Goal: Check status: Check status

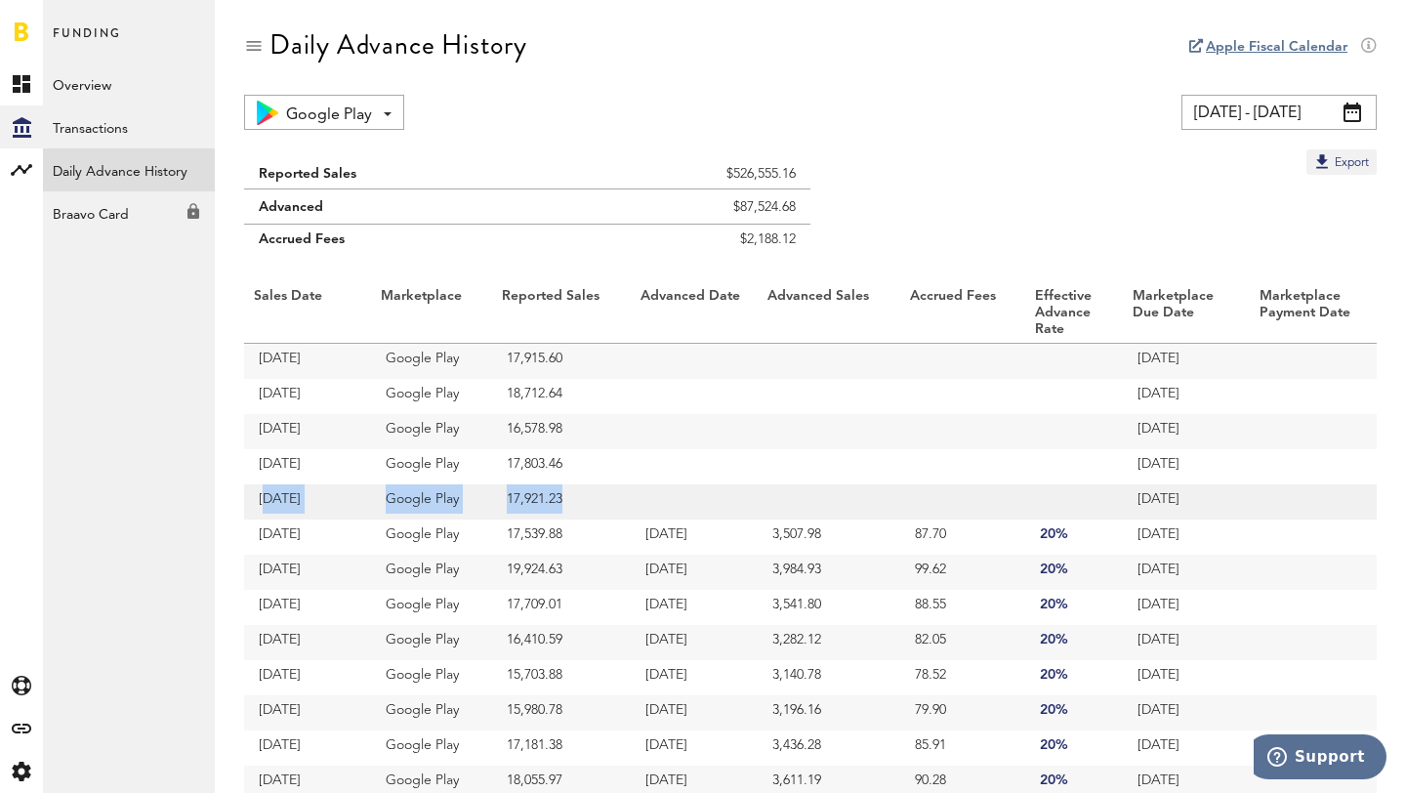
drag, startPoint x: 247, startPoint y: 500, endPoint x: 661, endPoint y: 510, distance: 414.1
click at [661, 510] on tr "[DATE] Google Play 17,921.23 [DATE]" at bounding box center [810, 501] width 1133 height 35
drag, startPoint x: 903, startPoint y: 501, endPoint x: 960, endPoint y: 501, distance: 56.6
click at [960, 501] on td at bounding box center [962, 501] width 125 height 35
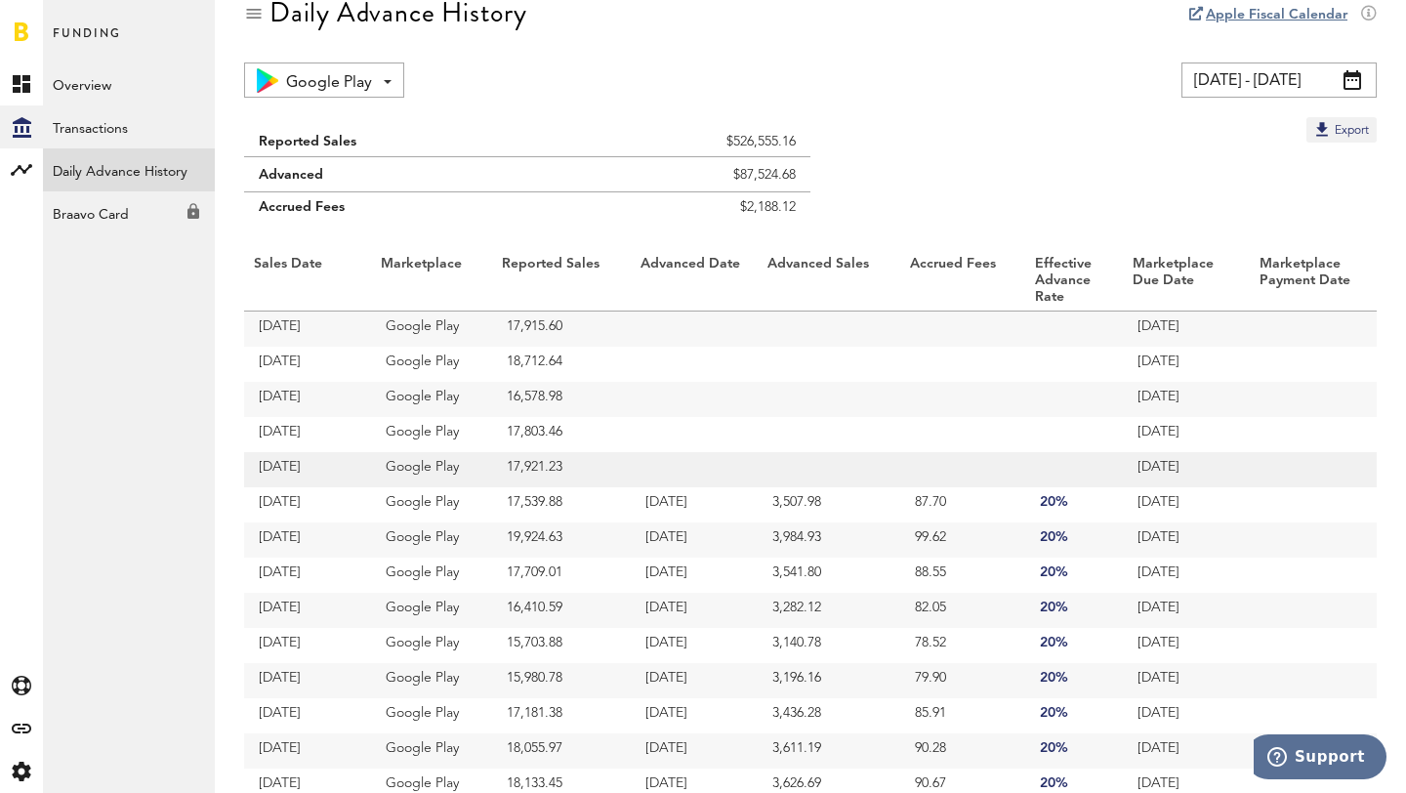
scroll to position [33, 0]
click at [1060, 461] on td at bounding box center [1074, 468] width 98 height 35
drag, startPoint x: 810, startPoint y: 207, endPoint x: 703, endPoint y: 207, distance: 107.4
click at [703, 207] on div "Reported Sales $526,555.16 Advanced $87,524.68 Accrued Fees $2,188.12 Export Sa…" at bounding box center [810, 758] width 1133 height 1284
click at [726, 208] on td "$2,188.12" at bounding box center [686, 211] width 248 height 40
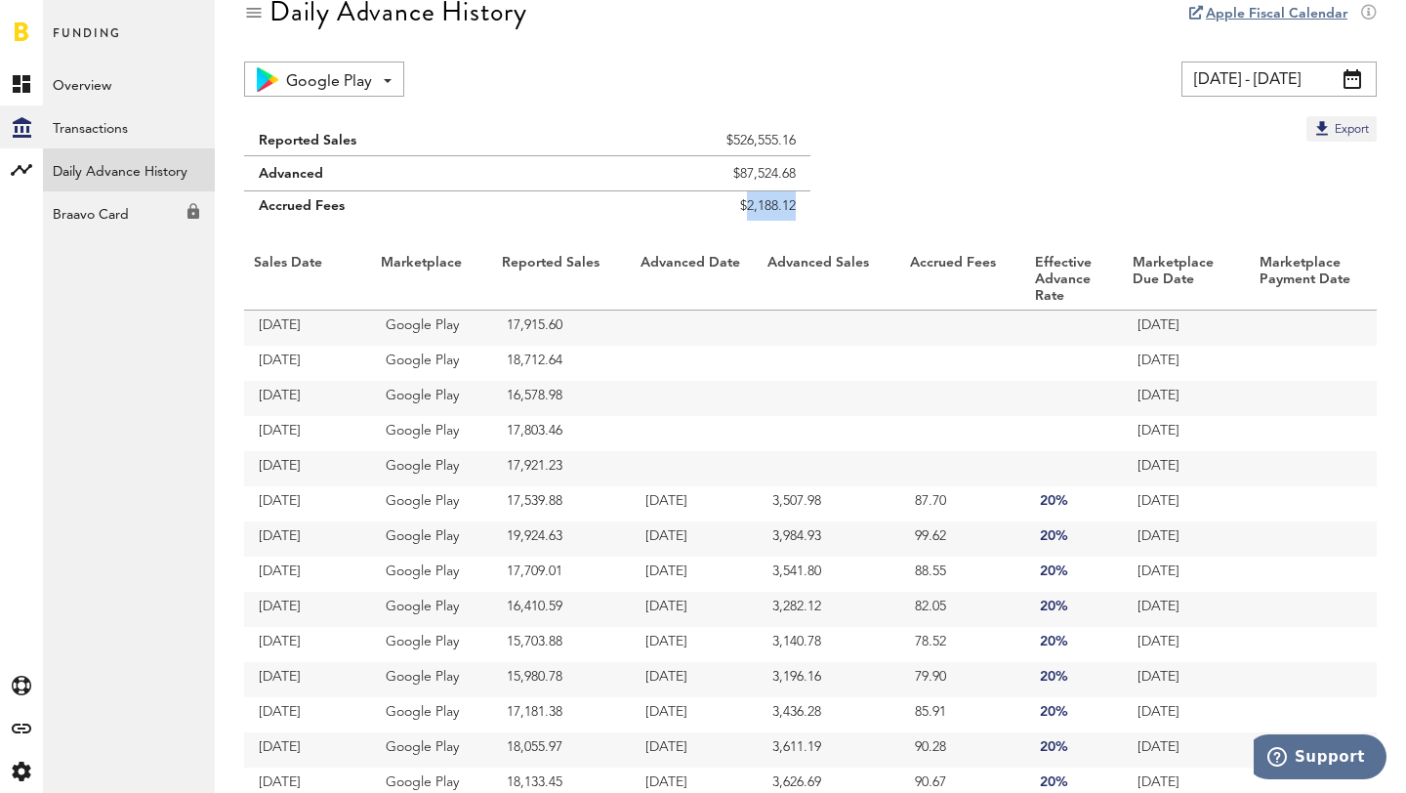
drag, startPoint x: 737, startPoint y: 205, endPoint x: 791, endPoint y: 205, distance: 53.7
click at [791, 205] on td "$2,188.12" at bounding box center [686, 211] width 248 height 40
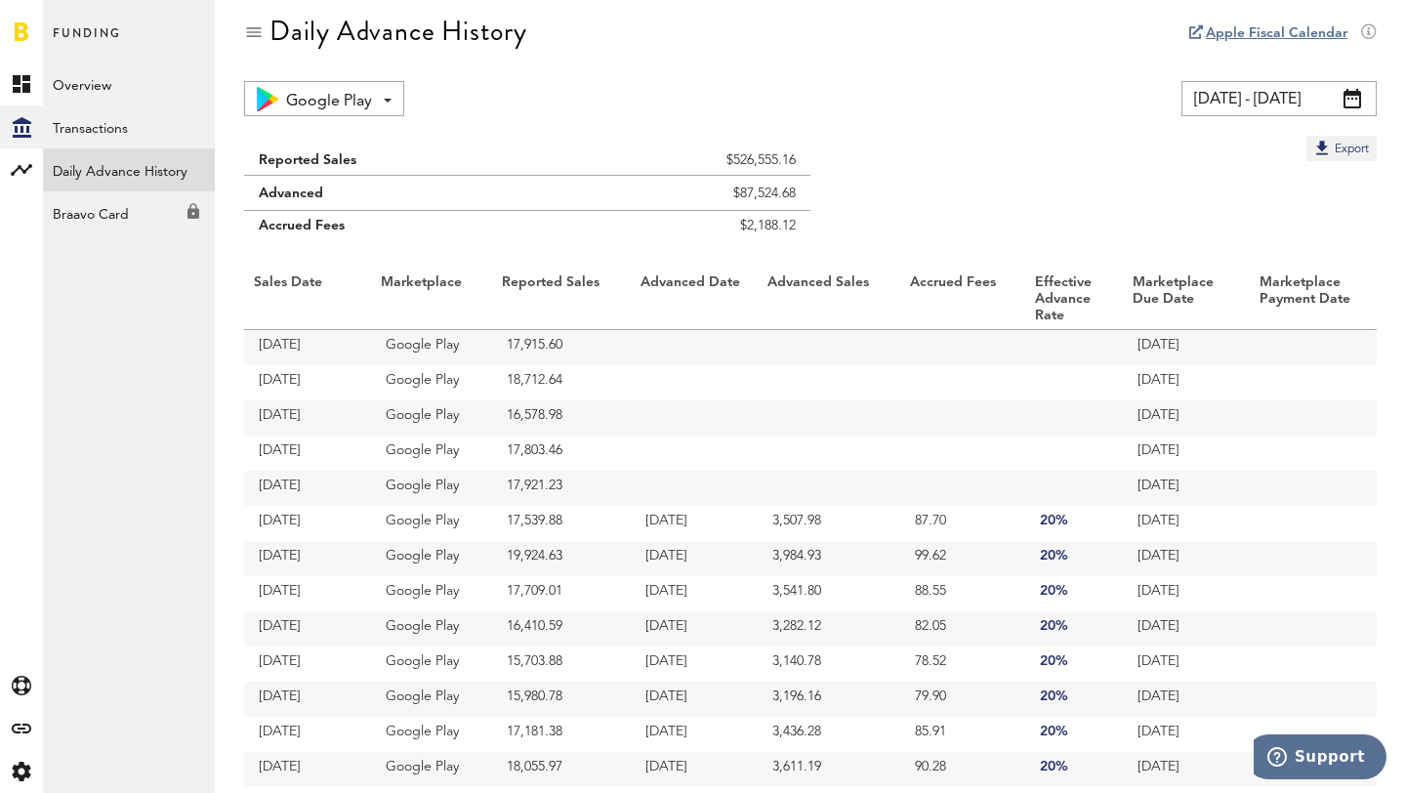
click at [1348, 89] on span at bounding box center [1352, 99] width 18 height 20
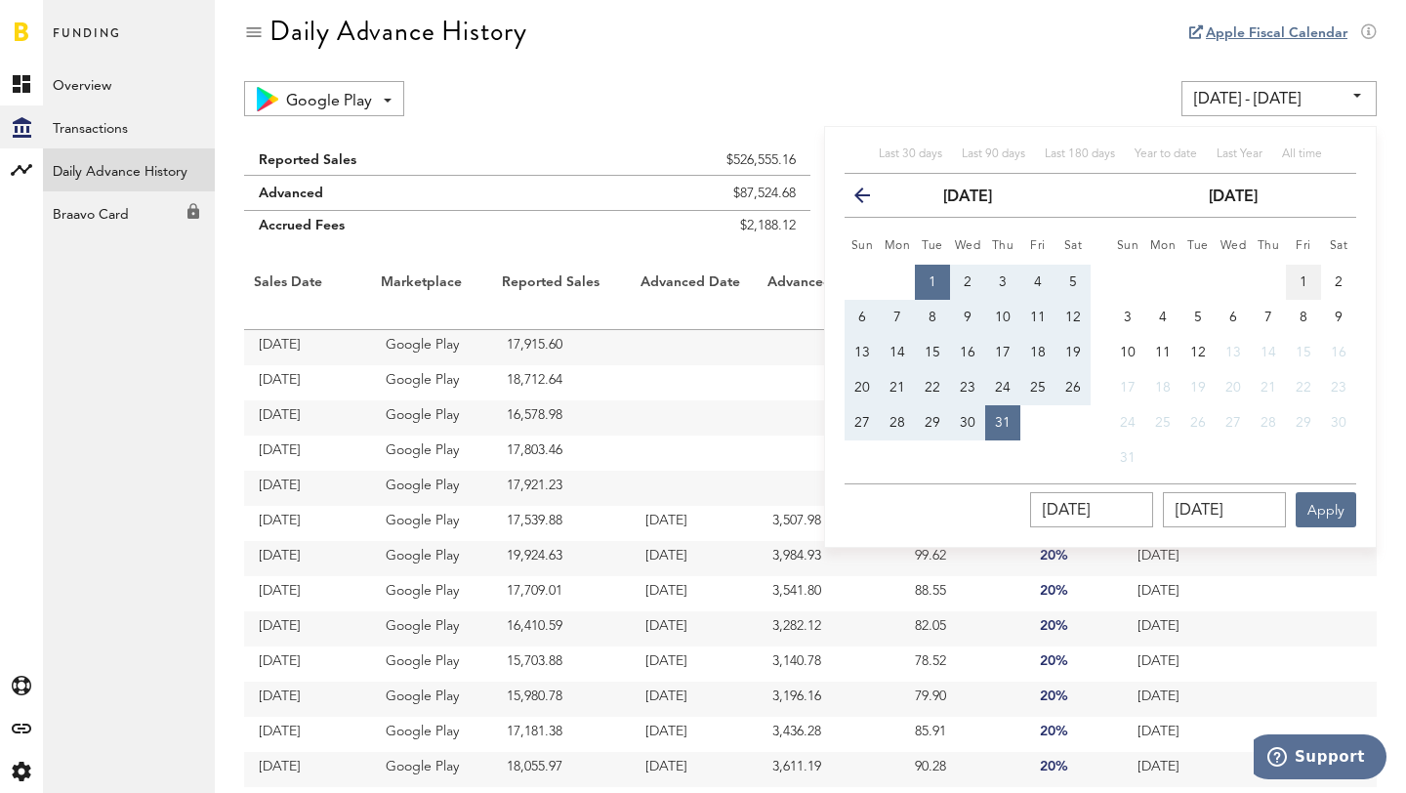
click at [1298, 284] on button "1" at bounding box center [1303, 282] width 35 height 35
type input "[DATE] - [DATE]"
type input "[DATE]"
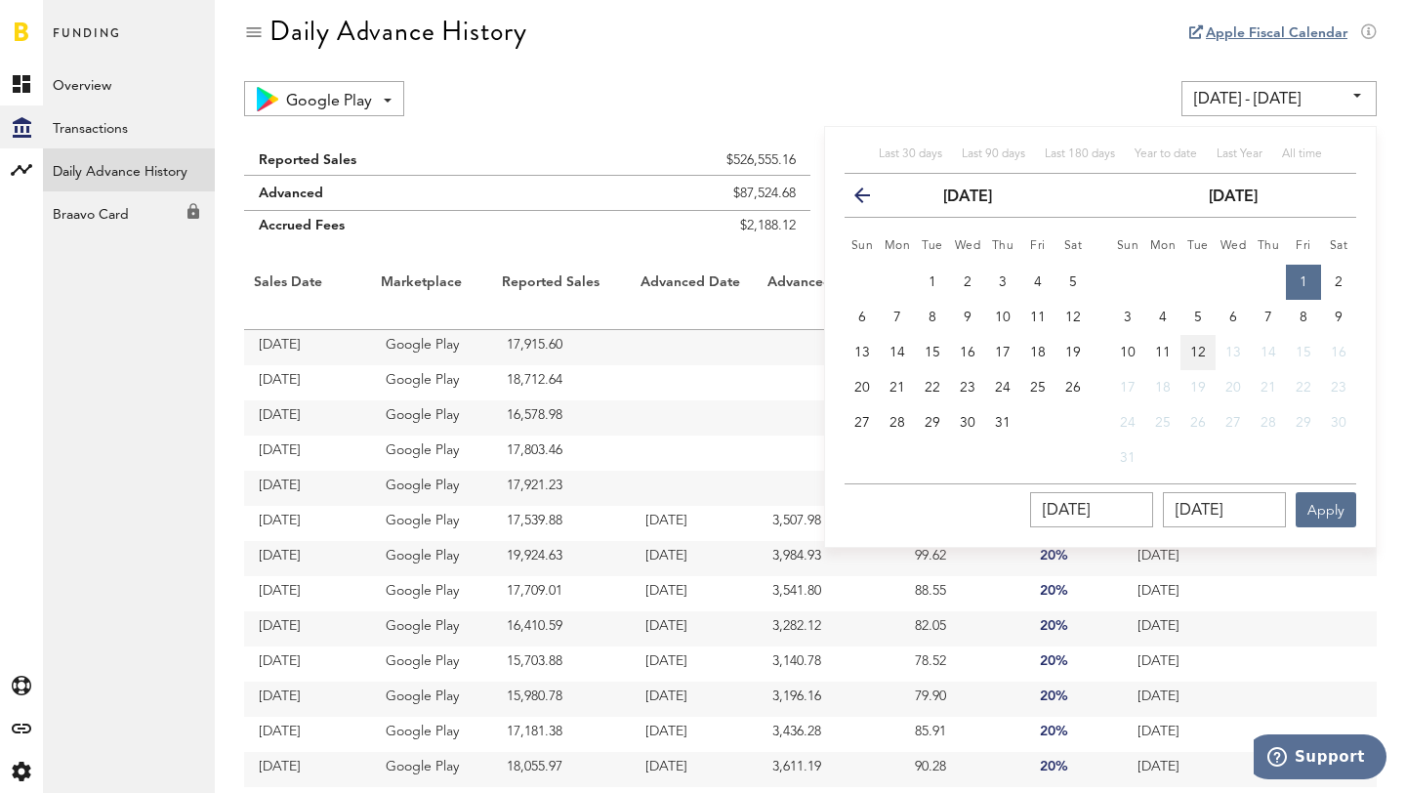
click at [1198, 354] on span "12" at bounding box center [1198, 353] width 16 height 14
type input "[DATE] - [DATE]"
type input "[DATE]"
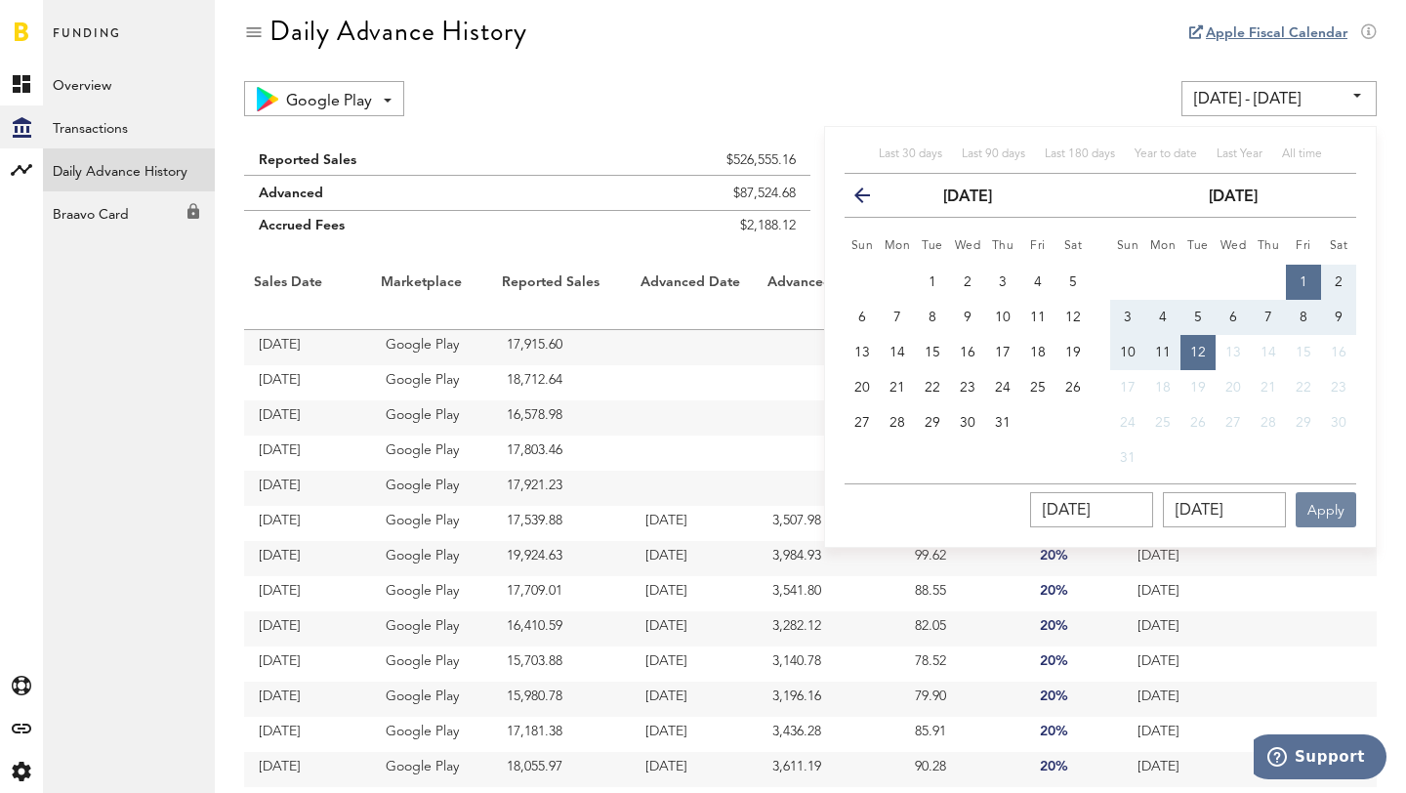
click at [1321, 494] on button "Apply" at bounding box center [1326, 509] width 61 height 35
